Goal: Task Accomplishment & Management: Complete application form

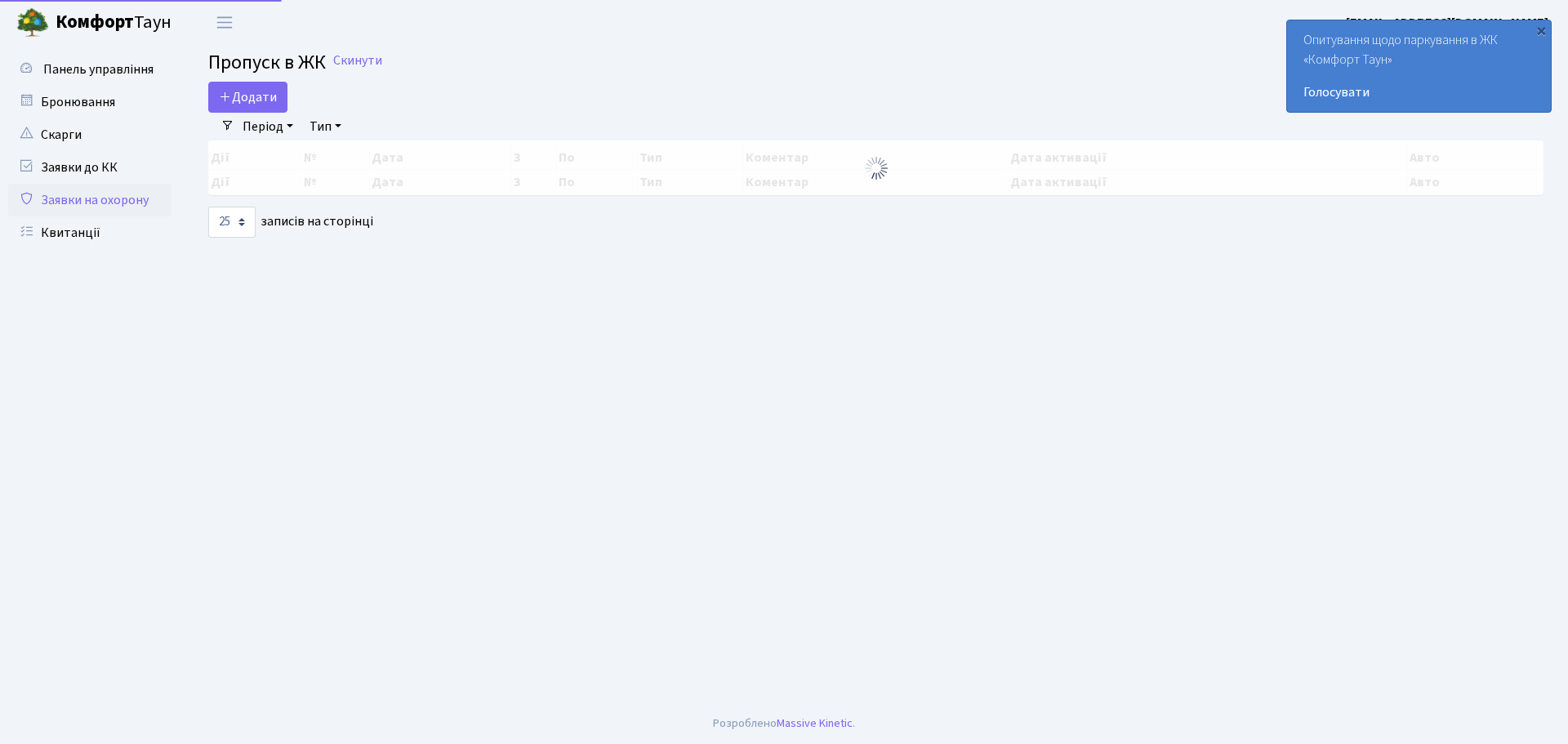
select select "25"
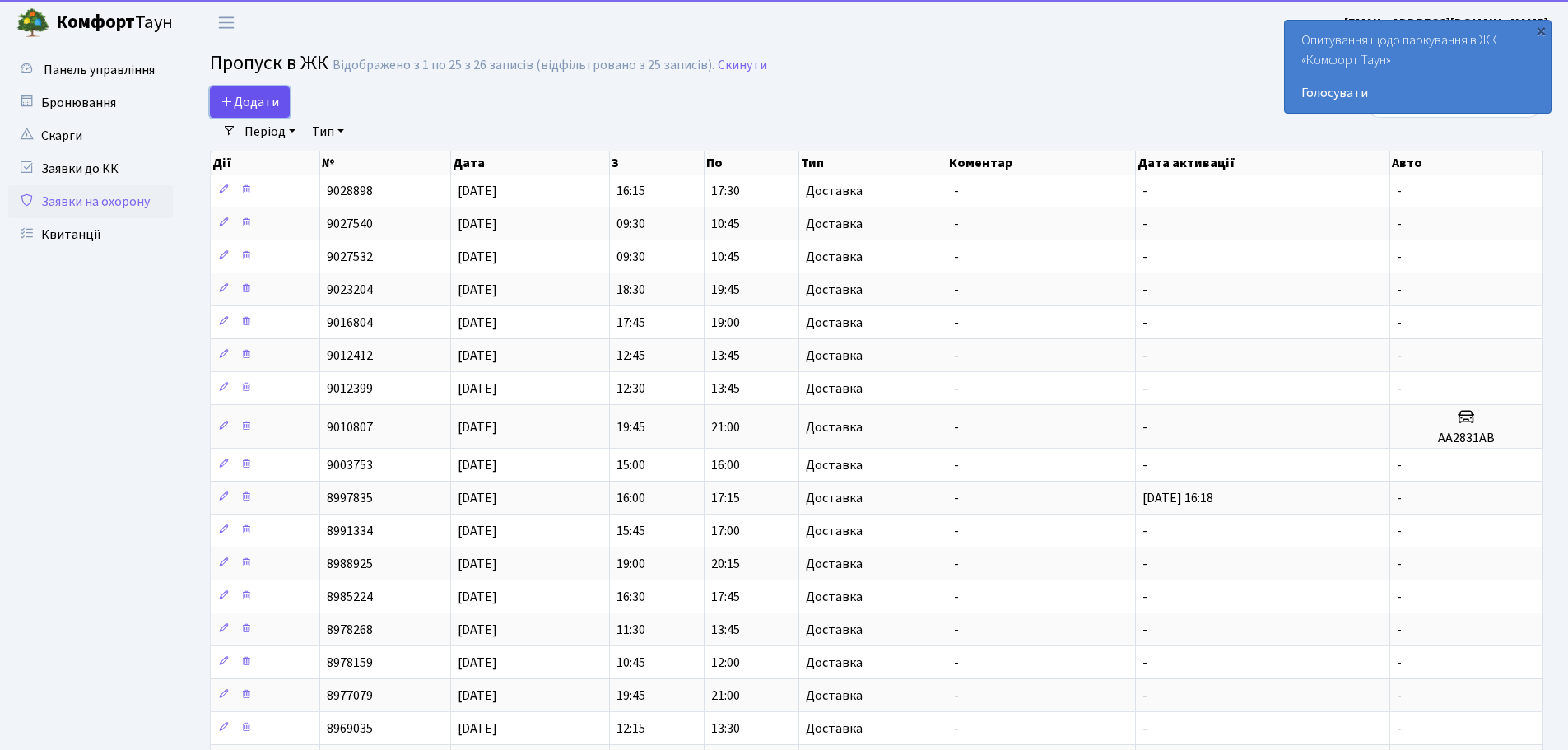
click at [276, 93] on span "Додати" at bounding box center [249, 101] width 58 height 18
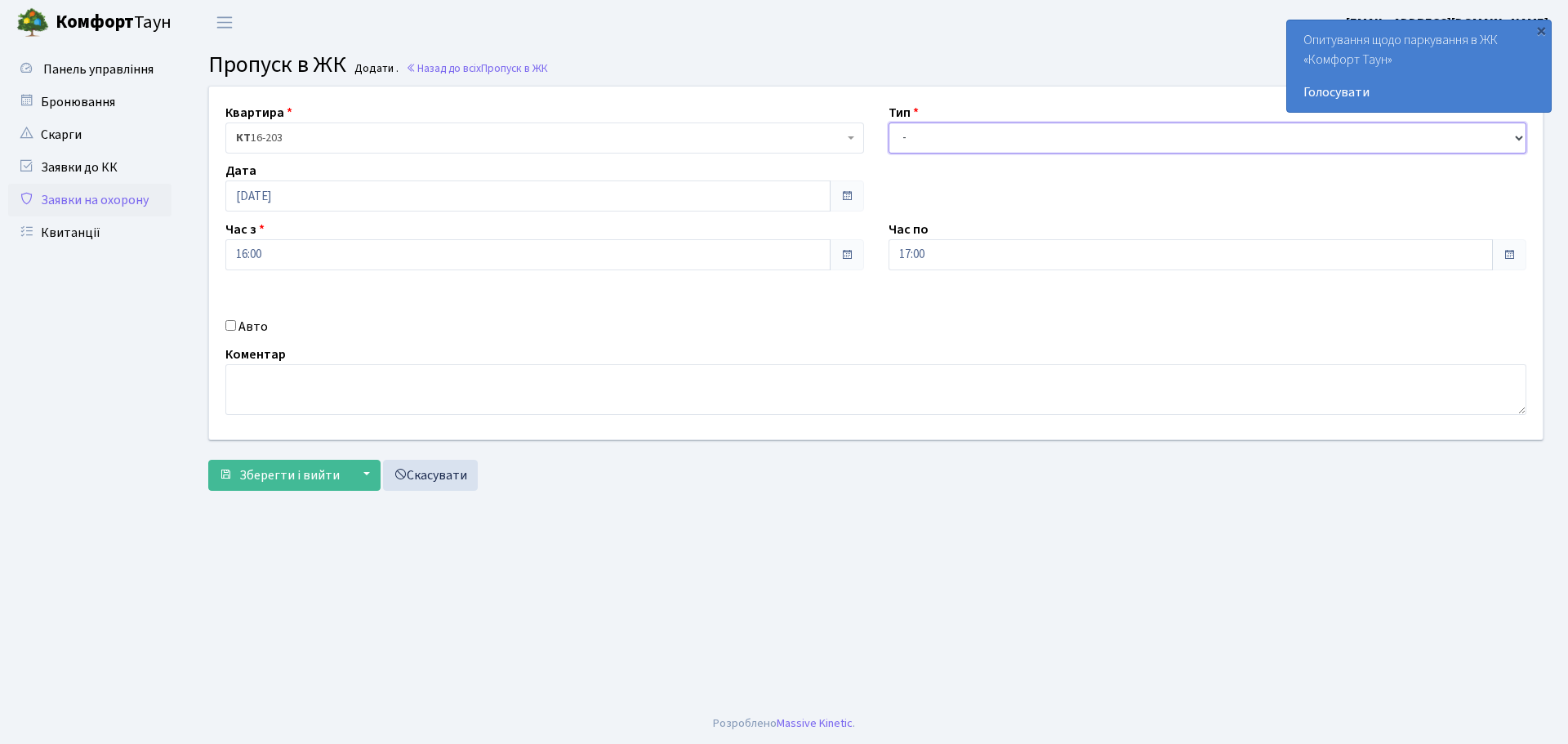
click at [1104, 128] on select "- Доставка Таксі Гості Сервіс" at bounding box center [1208, 138] width 639 height 31
select select "1"
click at [889, 123] on select "- Доставка Таксі Гості Сервіс" at bounding box center [1208, 138] width 639 height 31
click at [285, 460] on button "Зберегти і вийти" at bounding box center [279, 475] width 142 height 31
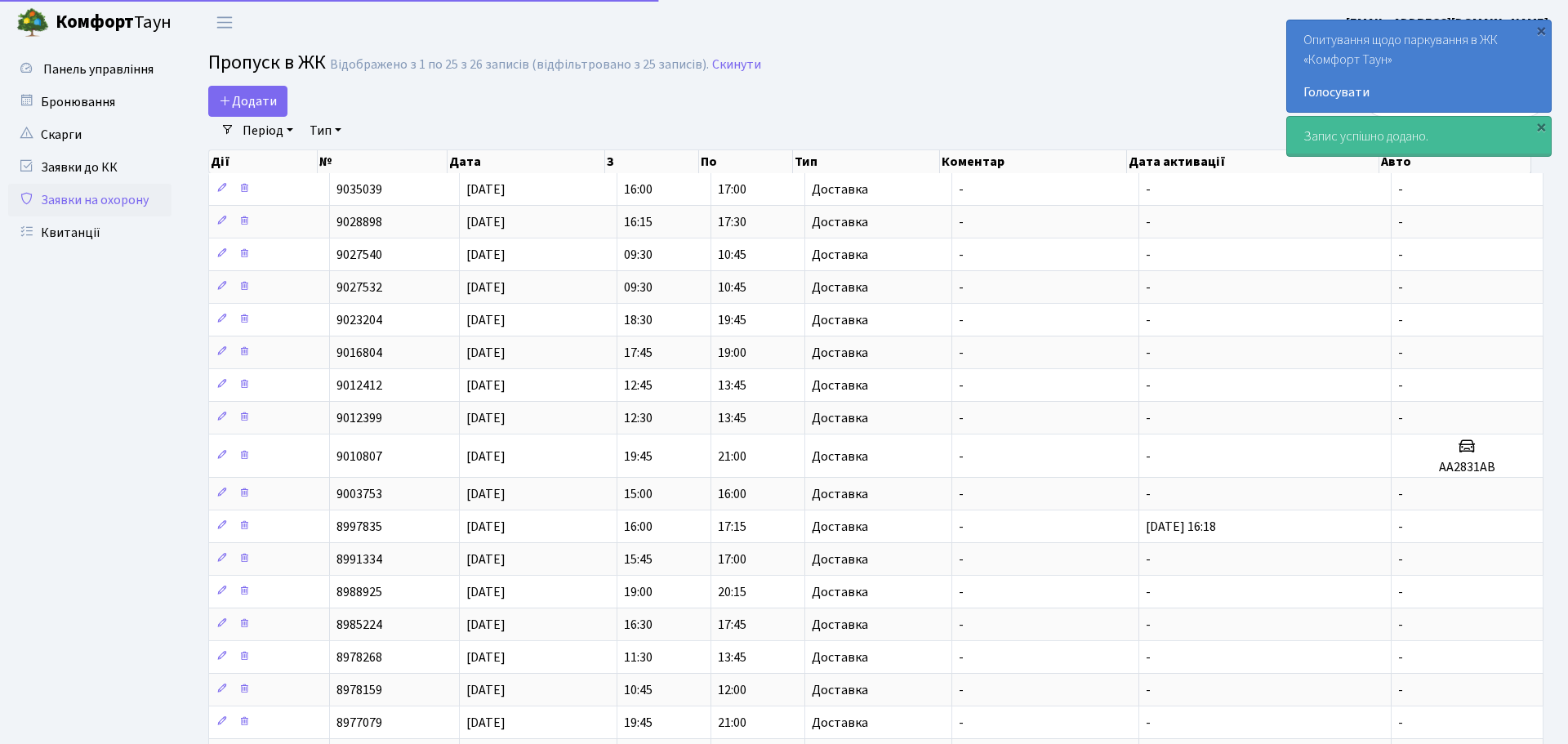
select select "25"
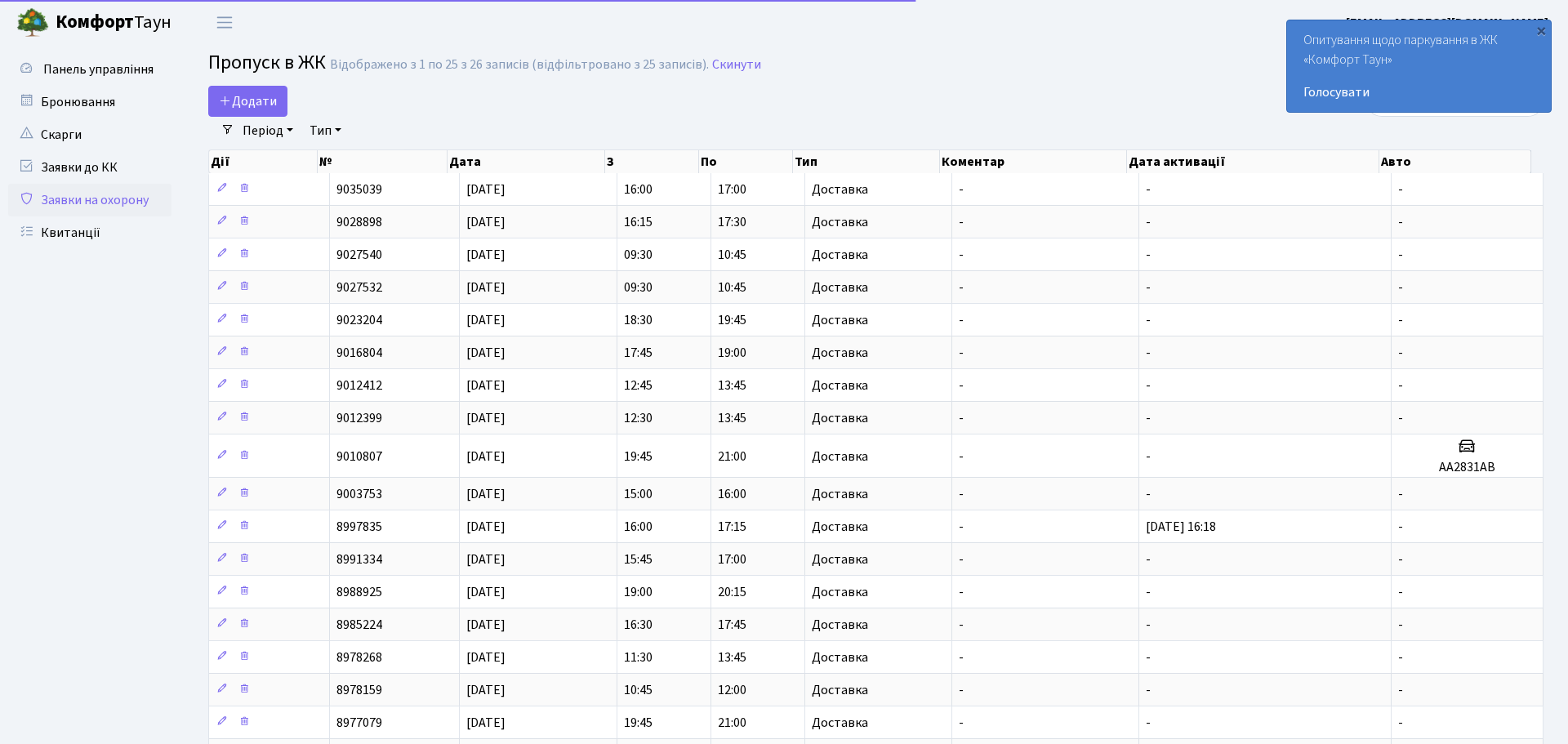
select select "25"
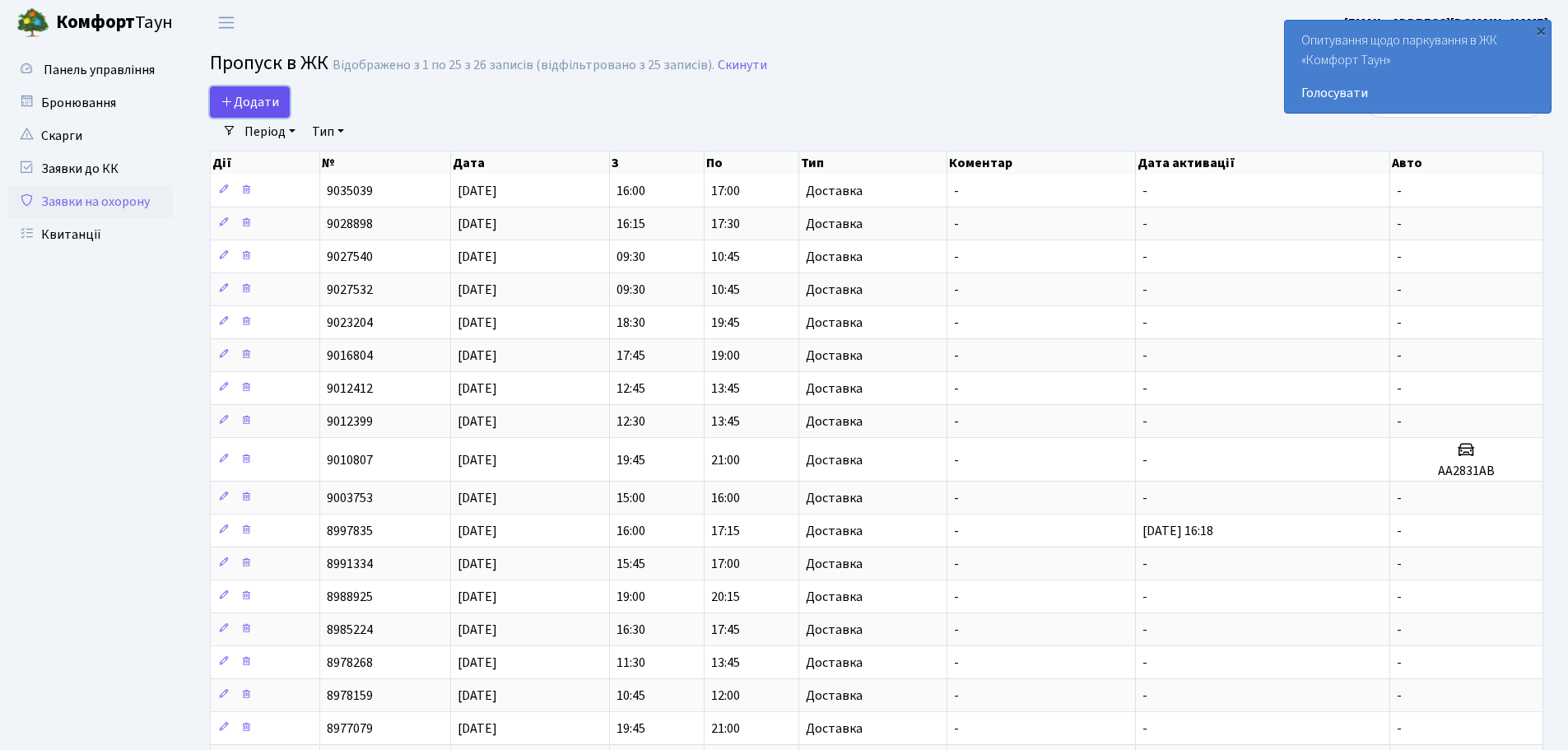
drag, startPoint x: 245, startPoint y: 101, endPoint x: 277, endPoint y: 114, distance: 34.5
click at [245, 101] on span "Додати" at bounding box center [249, 101] width 58 height 18
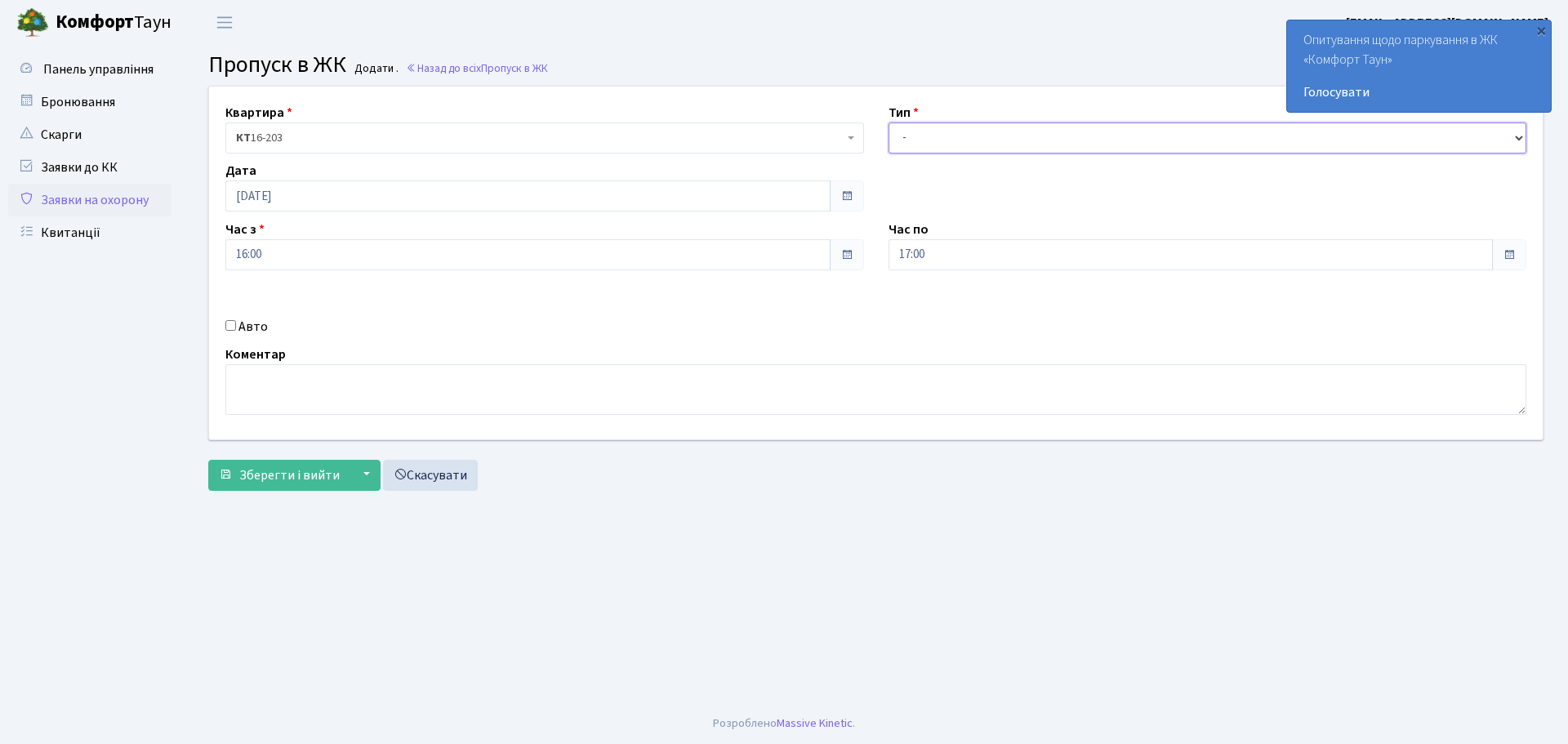
click at [937, 150] on select "- Доставка Таксі Гості Сервіс" at bounding box center [1208, 138] width 639 height 31
click at [889, 123] on select "- Доставка Таксі Гості Сервіс" at bounding box center [1208, 138] width 639 height 31
click at [937, 139] on select "- Доставка Таксі Гості Сервіс" at bounding box center [1208, 138] width 639 height 31
select select "1"
click at [889, 123] on select "- Доставка Таксі Гості Сервіс" at bounding box center [1208, 138] width 639 height 31
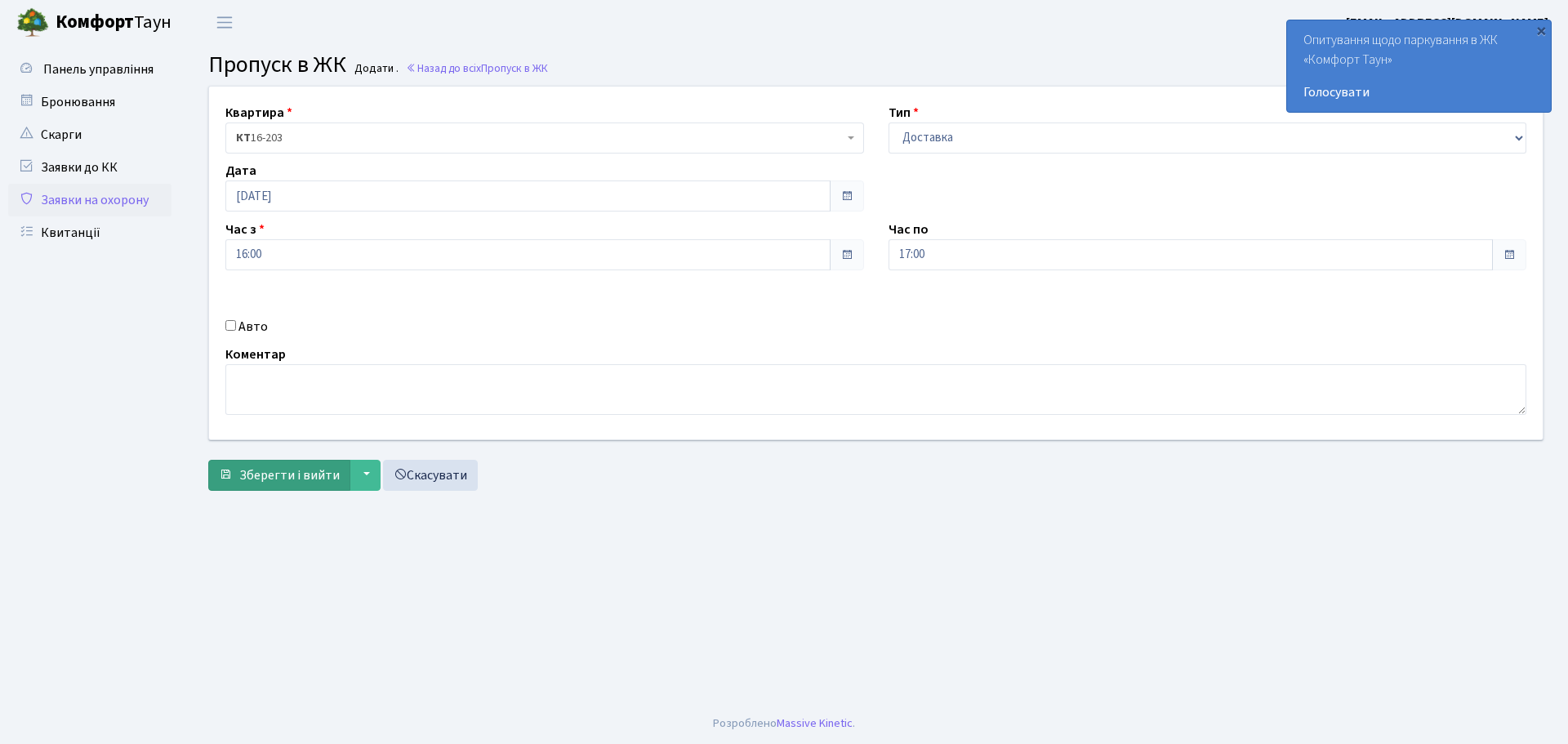
drag, startPoint x: 262, startPoint y: 445, endPoint x: 261, endPoint y: 468, distance: 23.0
click at [261, 445] on form "Квартира <b>КТ</b>&nbsp;&nbsp;&nbsp;&nbsp;16-203 КТ 16-203 Тип - Доставка Таксі…" at bounding box center [876, 288] width 1335 height 405
click at [262, 472] on span "Зберегти і вийти" at bounding box center [289, 475] width 100 height 18
